Goal: Browse casually

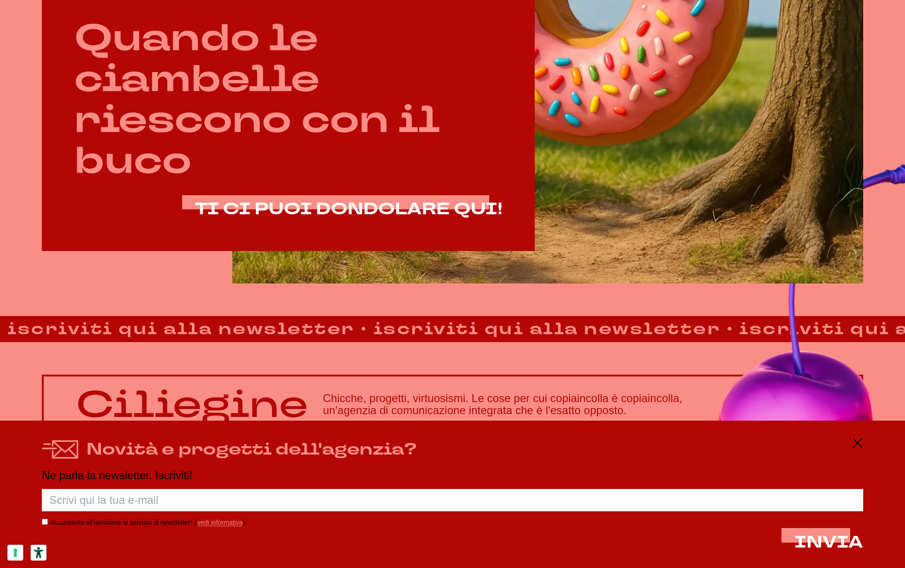
scroll to position [668, 0]
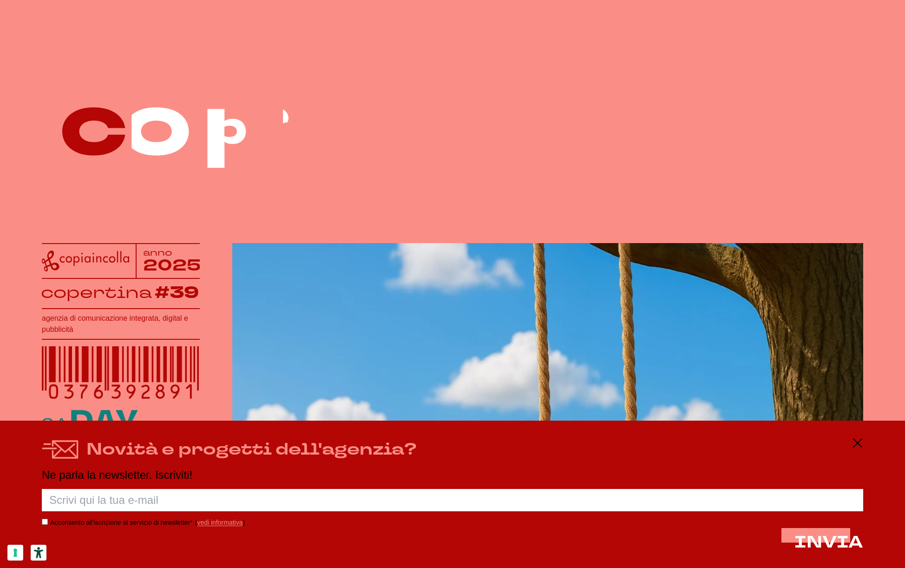
scroll to position [668, 0]
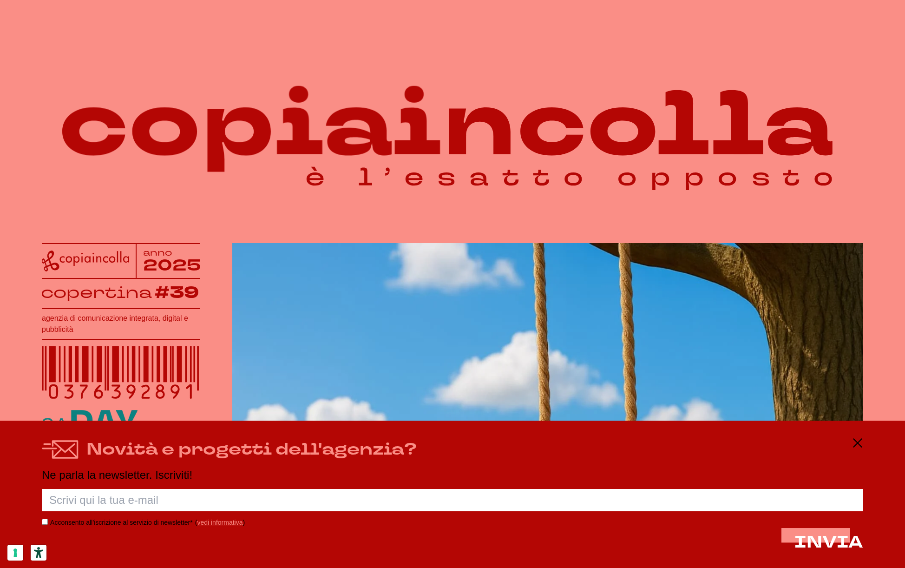
scroll to position [668, 0]
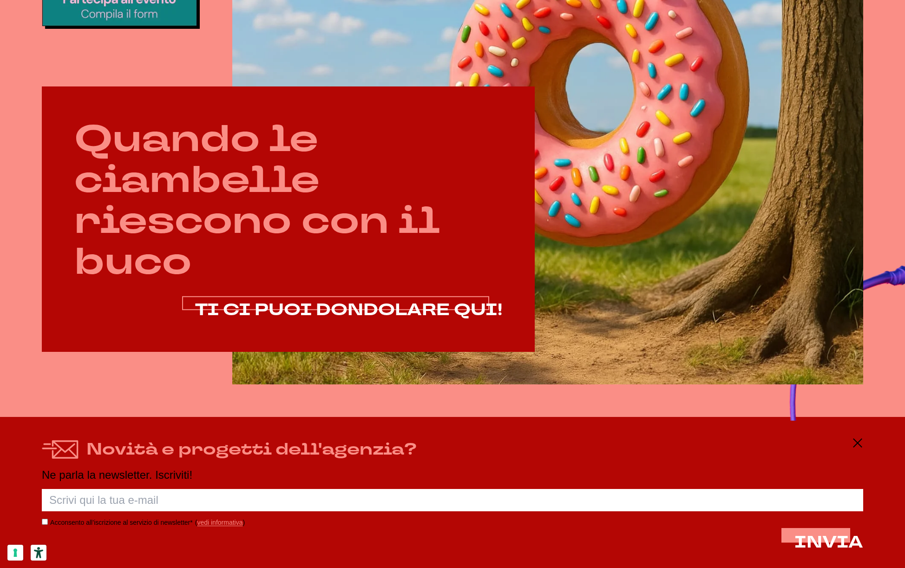
scroll to position [567, 0]
click at [365, 313] on span "TI CI PUOI DONDOLARE QUI!" at bounding box center [348, 309] width 307 height 22
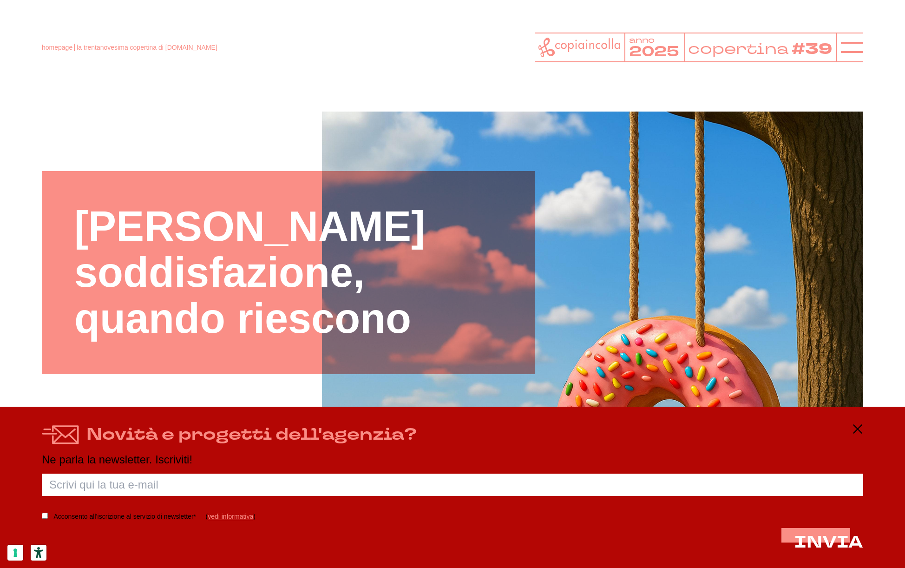
click at [171, 46] on span "la trentanovesima copertina di copiaincolla.com" at bounding box center [147, 47] width 141 height 7
click at [74, 13] on header "homepage la trentanovesima copertina di copiaincolla.com anno 2025 copertina #39" at bounding box center [452, 36] width 905 height 73
click at [443, 52] on div "homepage la trentanovesima copertina di copiaincolla.com anno 2025 copertina #39" at bounding box center [452, 48] width 821 height 30
click at [553, 47] on icon at bounding box center [579, 48] width 82 height 20
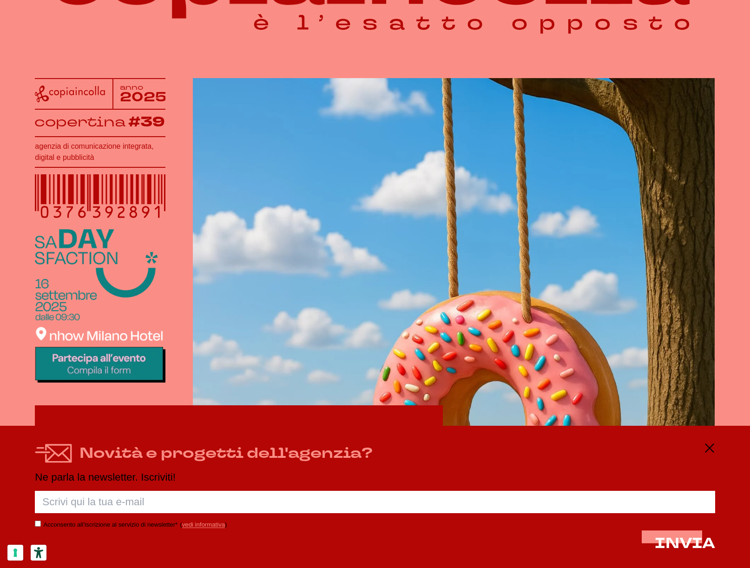
scroll to position [126, 0]
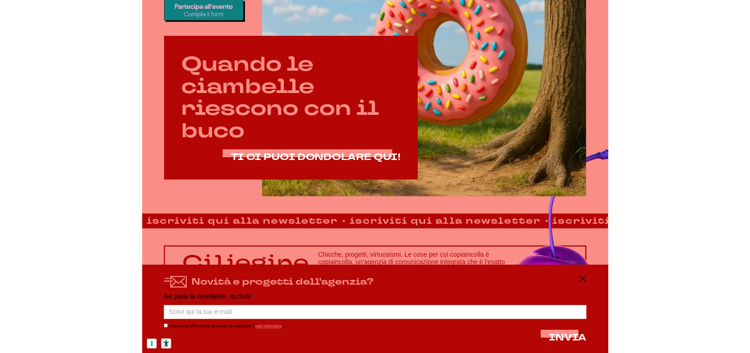
scroll to position [473, 0]
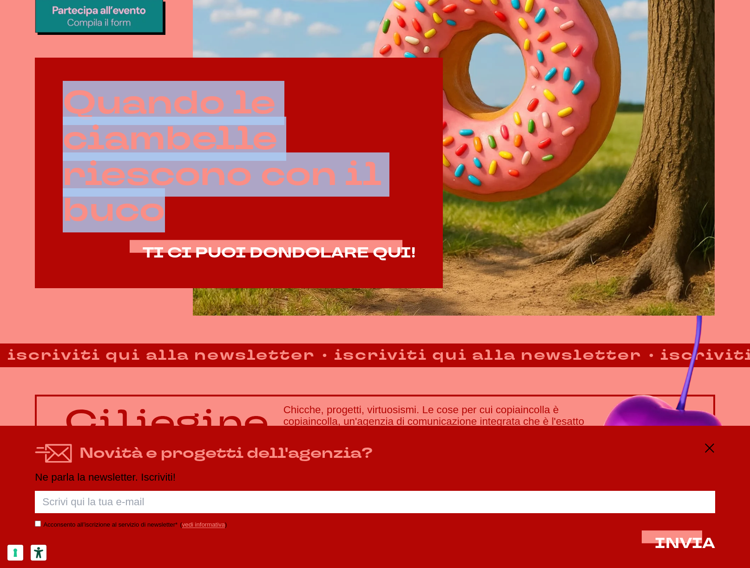
drag, startPoint x: 70, startPoint y: 107, endPoint x: 171, endPoint y: 211, distance: 145.2
click at [171, 211] on h2 "Quando le ciambelle riescono con il buco" at bounding box center [239, 156] width 353 height 143
copy h2 "Quando le ciambelle riescono con il buco"
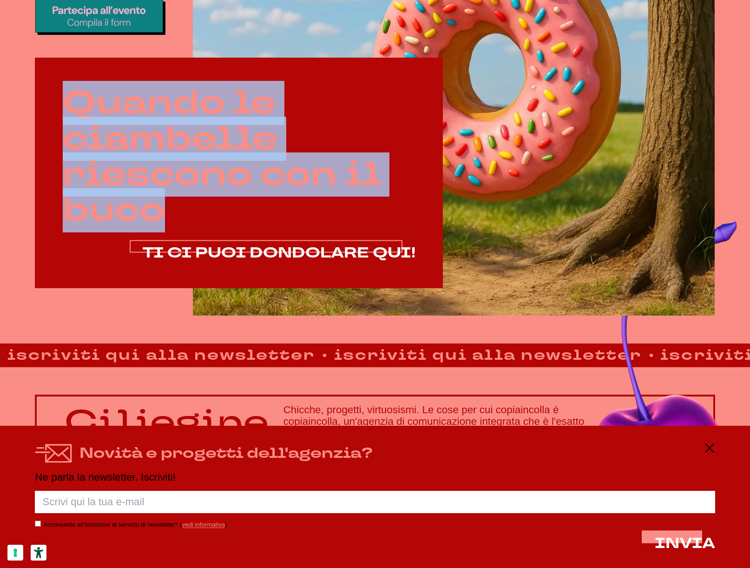
drag, startPoint x: 420, startPoint y: 252, endPoint x: 142, endPoint y: 246, distance: 278.4
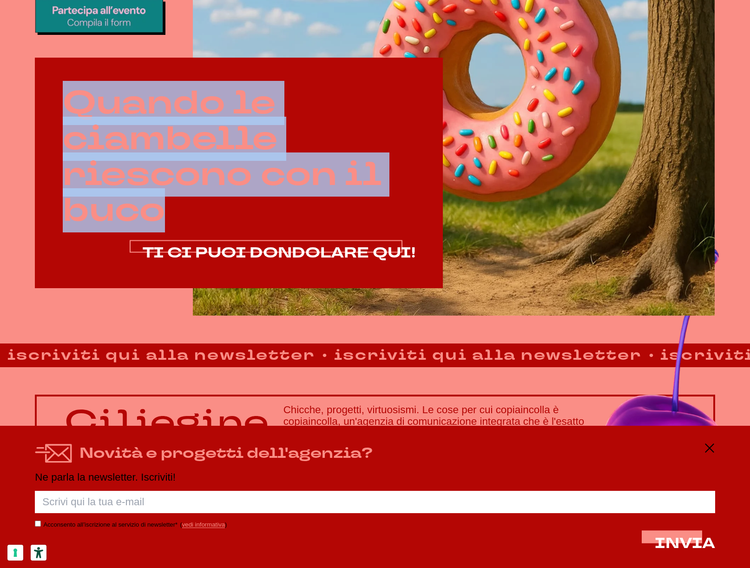
click at [142, 246] on div "Quando le ciambelle riescono con il buco TI CI PUOI DONDOLARE QUI!" at bounding box center [239, 173] width 408 height 231
copy span "TI CI PUOI DONDOLARE QUI!"
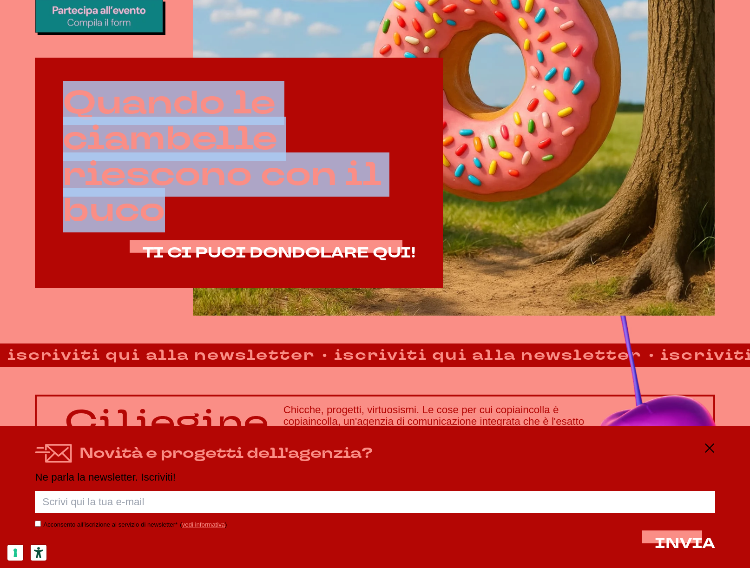
click at [351, 302] on video at bounding box center [454, 23] width 522 height 585
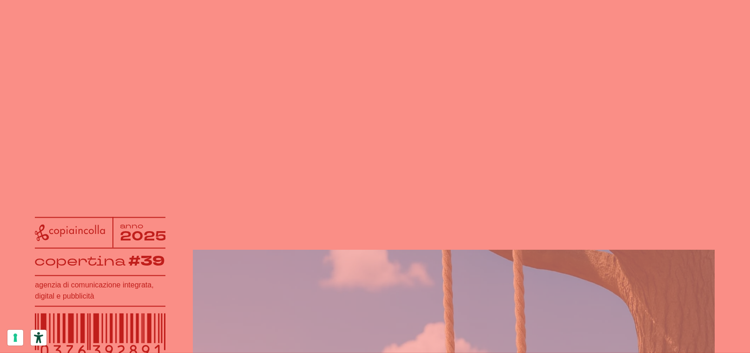
scroll to position [473, 0]
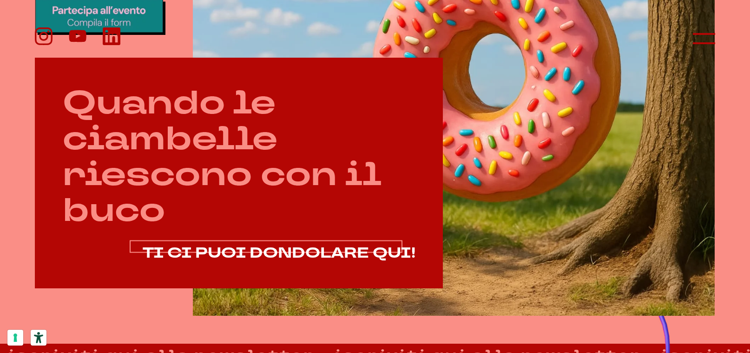
click at [175, 249] on span "TI CI PUOI DONDOLARE QUI!" at bounding box center [279, 253] width 273 height 20
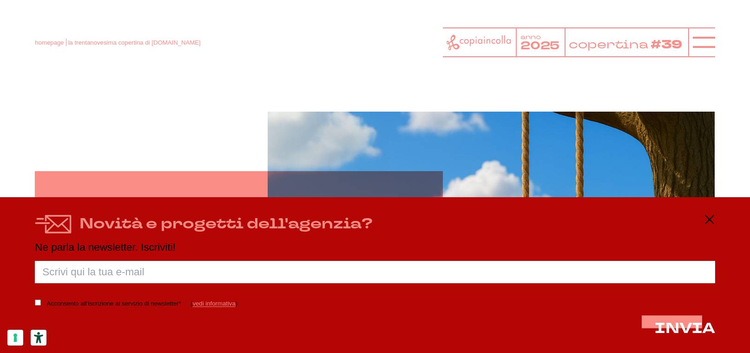
click at [470, 48] on icon at bounding box center [478, 42] width 65 height 15
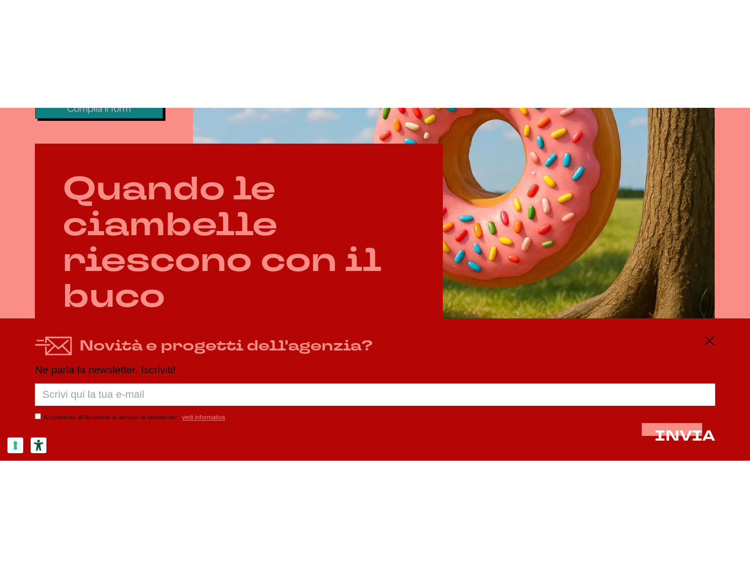
scroll to position [483, 0]
